Goal: Information Seeking & Learning: Learn about a topic

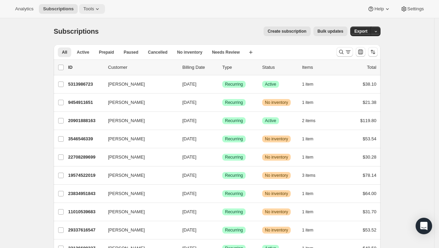
click at [94, 8] on span "Tools" at bounding box center [88, 9] width 11 height 6
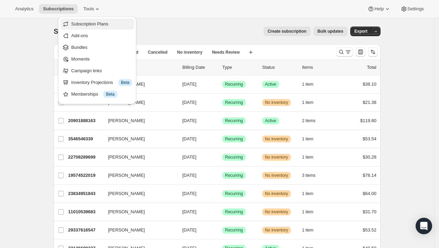
click at [105, 24] on span "Subscription Plans" at bounding box center [89, 23] width 37 height 5
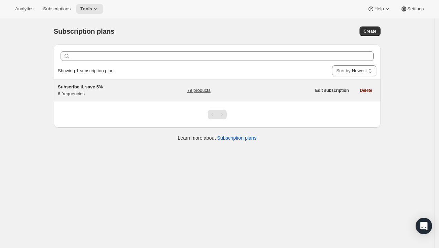
click at [191, 91] on link "79 products" at bounding box center [198, 90] width 23 height 7
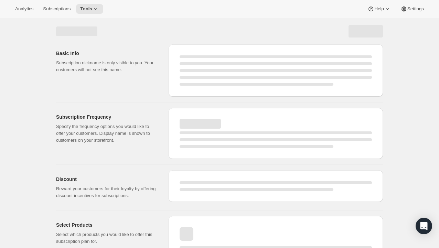
select select "WEEK"
select select "MONTH"
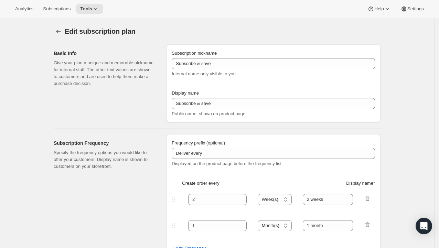
select select "WEEK"
type input "Subscribe & save 5%"
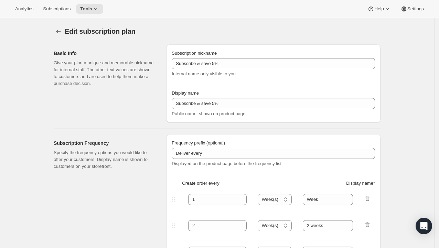
type input "Subscribe & save 5%"
type input "1"
type input "Week"
type input "2"
select select "WEEK"
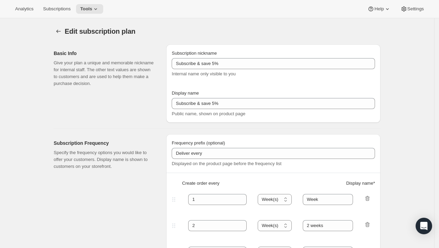
type input "2 weeks"
type input "5"
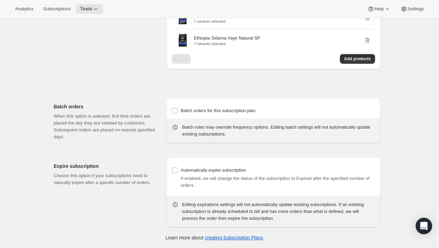
scroll to position [925, 0]
click at [357, 62] on span "Add products" at bounding box center [357, 59] width 27 height 6
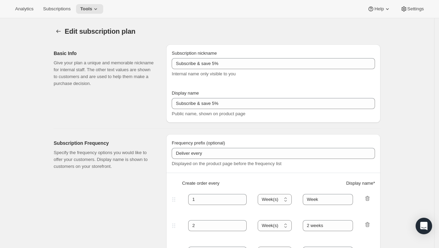
scroll to position [0, 0]
click at [69, 10] on span "Subscriptions" at bounding box center [57, 9] width 28 height 6
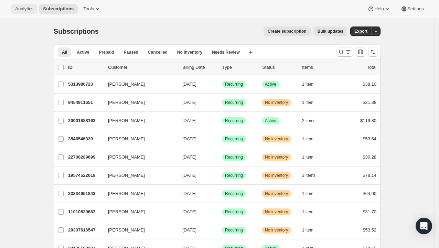
click at [27, 6] on span "Analytics" at bounding box center [24, 9] width 18 height 6
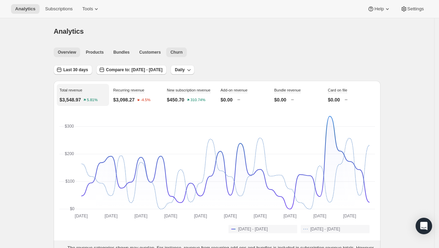
click at [182, 53] on span "Churn" at bounding box center [176, 53] width 12 height 6
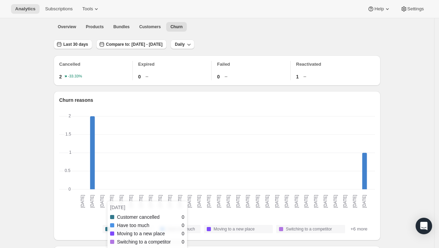
scroll to position [25, 0]
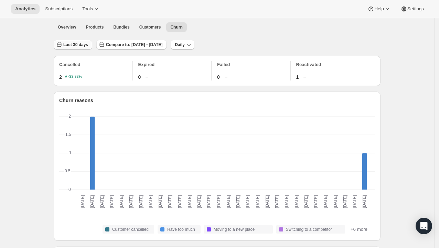
click at [88, 48] on span "Last 30 days" at bounding box center [75, 45] width 25 height 6
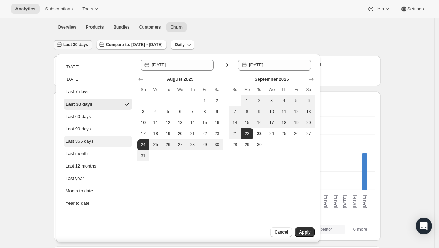
click at [94, 145] on div "Last 365 days" at bounding box center [80, 141] width 28 height 7
type input "[DATE]"
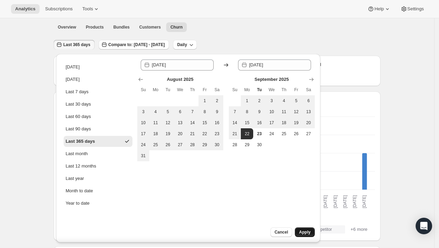
click at [303, 231] on span "Apply" at bounding box center [304, 233] width 11 height 6
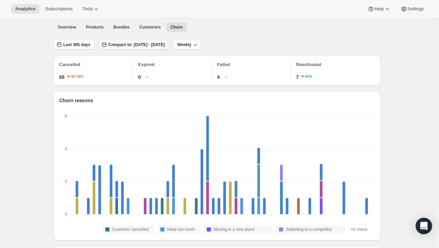
click at [165, 46] on span "Compare to: [DATE] - [DATE]" at bounding box center [136, 45] width 56 height 6
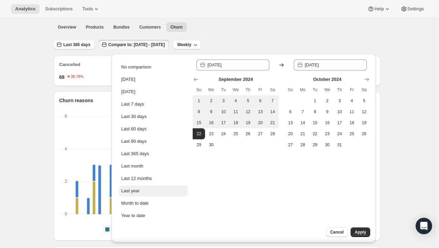
click at [154, 197] on button "Last year" at bounding box center [153, 191] width 69 height 11
type input "[DATE]"
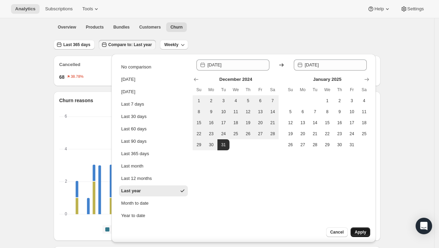
click at [363, 230] on span "Apply" at bounding box center [360, 233] width 11 height 6
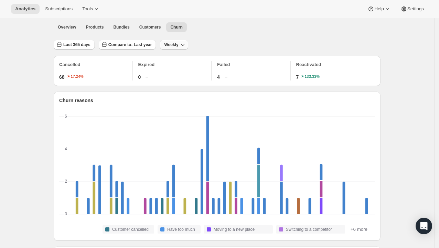
click at [178, 46] on span "Weekly" at bounding box center [171, 45] width 14 height 6
click at [200, 84] on span "Monthly" at bounding box center [203, 85] width 16 height 5
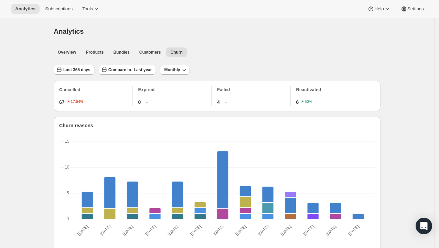
scroll to position [0, 0]
click at [72, 50] on span "Overview" at bounding box center [67, 53] width 18 height 6
